Goal: Task Accomplishment & Management: Complete application form

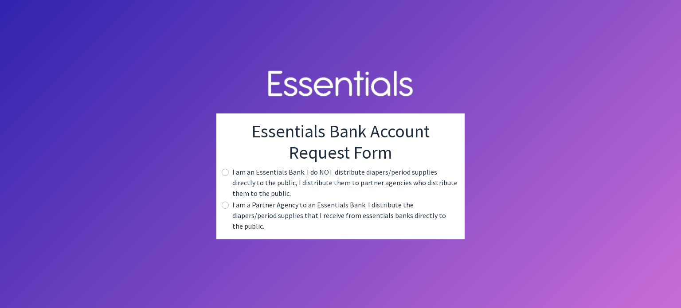
click at [232, 208] on div "I am a Partner Agency to an Essentials Bank. I distribute the diapers/period su…" at bounding box center [340, 216] width 234 height 32
click at [224, 209] on input "radio" at bounding box center [225, 205] width 7 height 7
radio input "true"
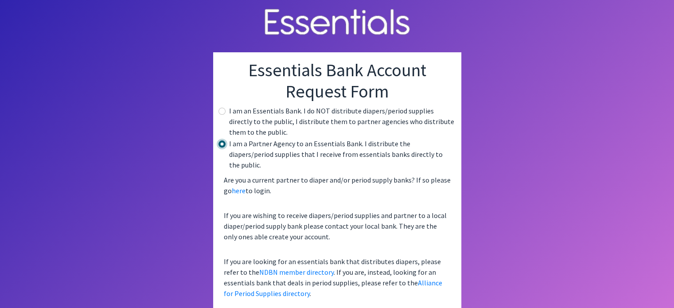
scroll to position [4, 0]
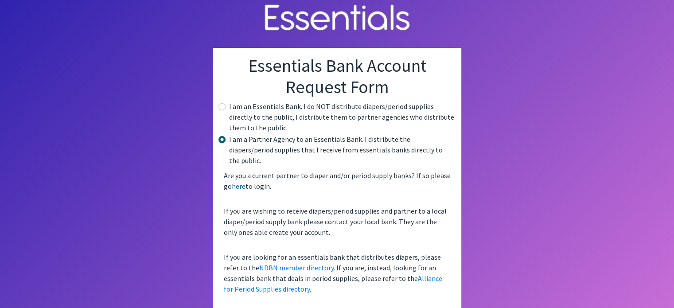
click at [237, 182] on link "here" at bounding box center [239, 186] width 14 height 9
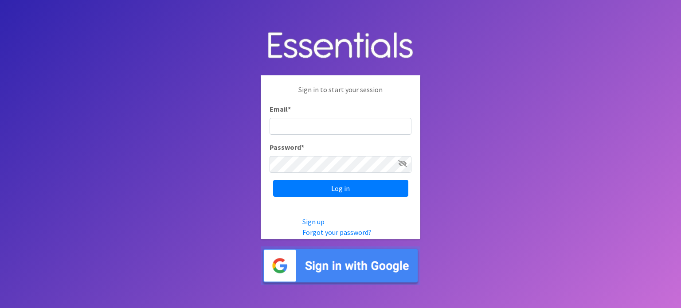
click at [334, 260] on img at bounding box center [341, 265] width 160 height 39
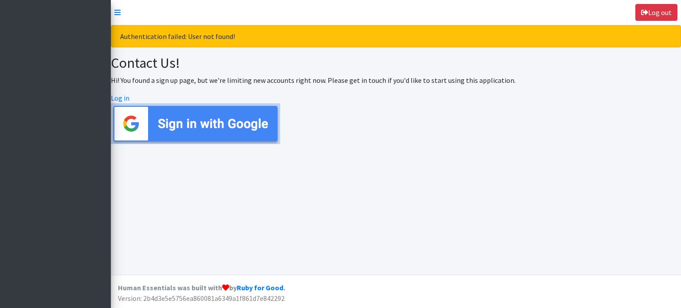
click at [189, 124] on img at bounding box center [195, 123] width 169 height 41
click at [119, 98] on link "Log in" at bounding box center [120, 98] width 19 height 9
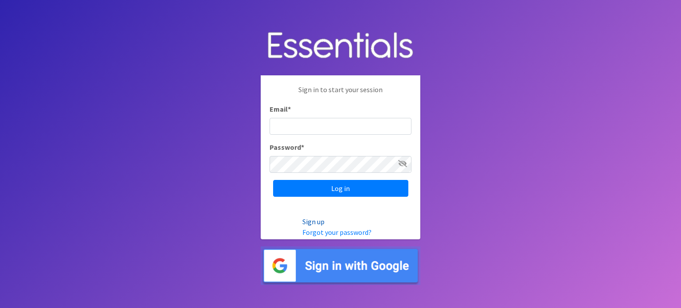
click at [320, 219] on link "Sign up" at bounding box center [313, 221] width 22 height 9
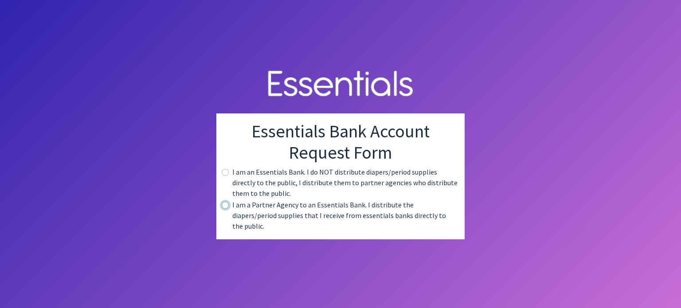
click at [226, 209] on input "radio" at bounding box center [225, 205] width 7 height 7
radio input "true"
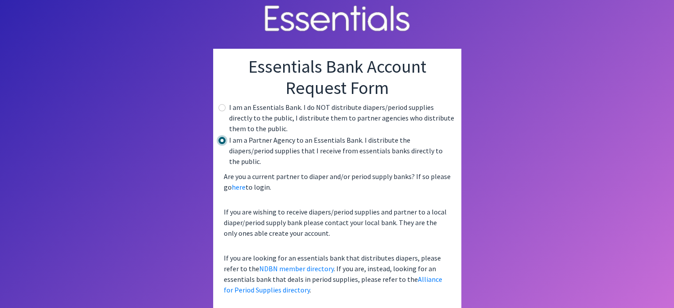
scroll to position [4, 0]
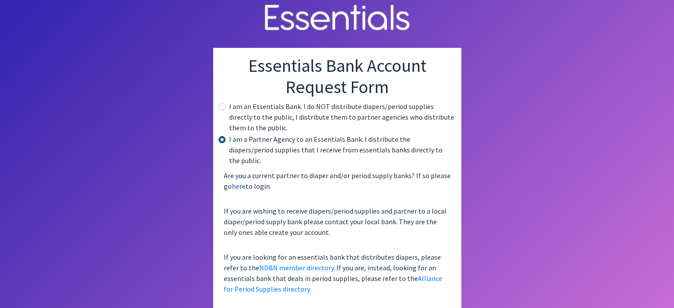
click at [243, 182] on link "here" at bounding box center [239, 186] width 14 height 9
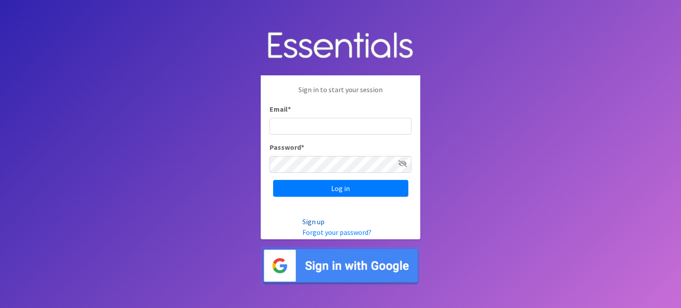
click at [317, 219] on link "Sign up" at bounding box center [313, 221] width 22 height 9
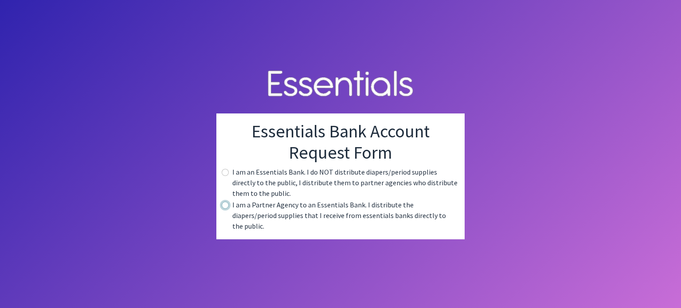
click at [225, 208] on input "radio" at bounding box center [225, 205] width 7 height 7
radio input "true"
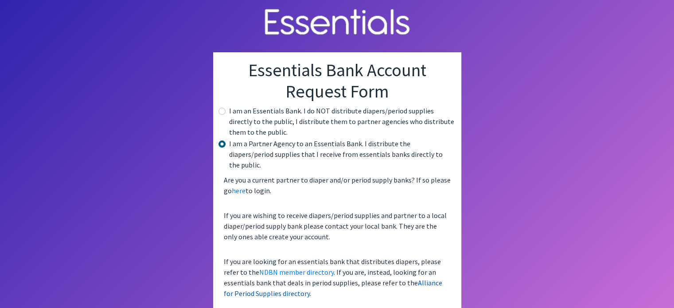
click at [405, 278] on link "Alliance for Period Supplies directory" at bounding box center [333, 288] width 219 height 20
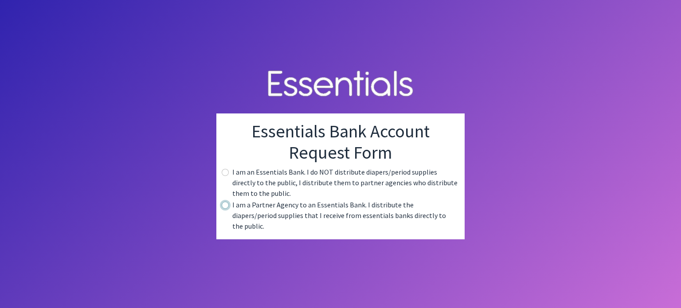
click at [224, 207] on input "radio" at bounding box center [225, 205] width 7 height 7
radio input "true"
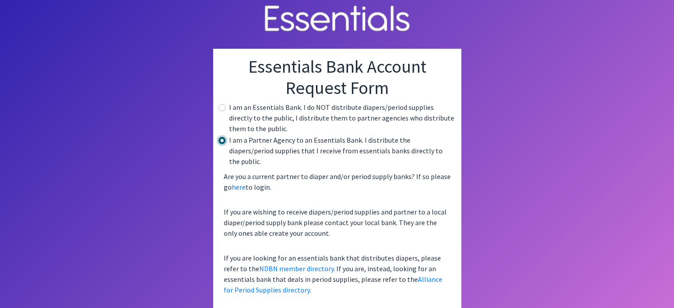
scroll to position [4, 0]
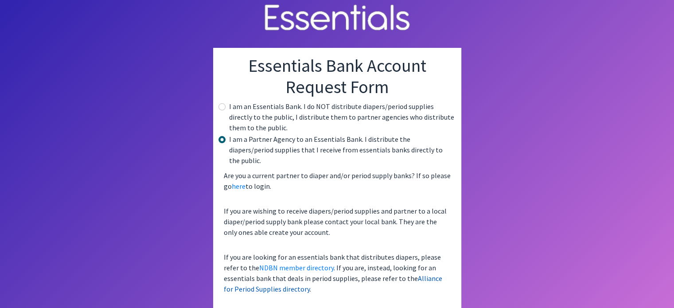
click at [414, 274] on link "Alliance for Period Supplies directory" at bounding box center [333, 284] width 219 height 20
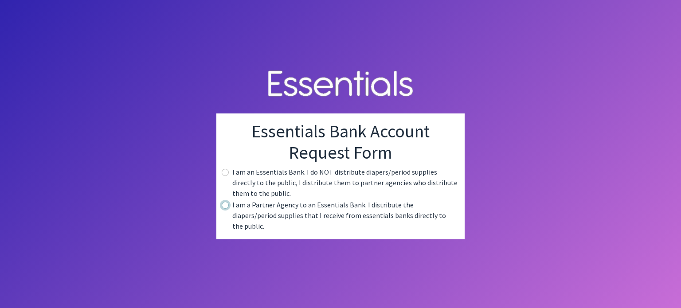
click at [227, 209] on input "radio" at bounding box center [225, 205] width 7 height 7
radio input "true"
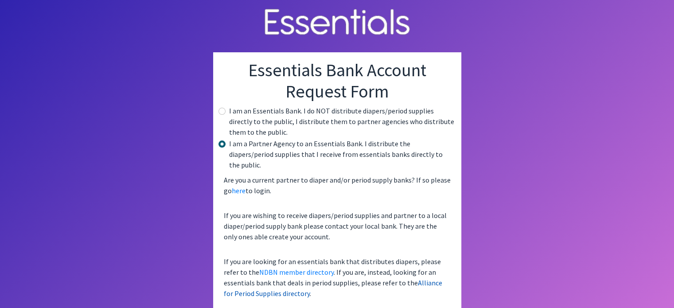
click at [383, 278] on link "Alliance for Period Supplies directory" at bounding box center [333, 288] width 219 height 20
